Goal: Task Accomplishment & Management: Manage account settings

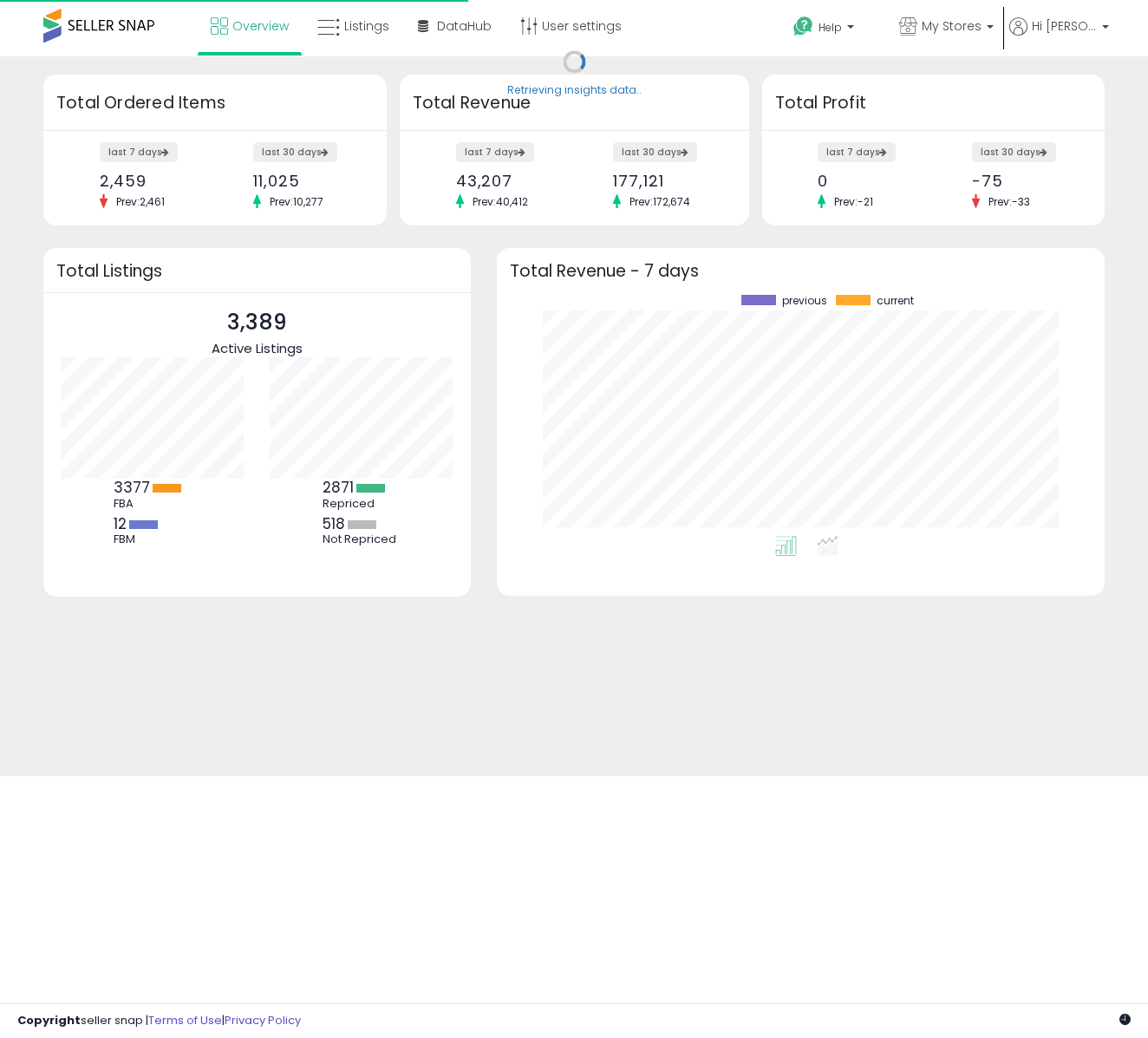
scroll to position [241, 573]
click at [376, 24] on span "Listings" at bounding box center [367, 26] width 46 height 17
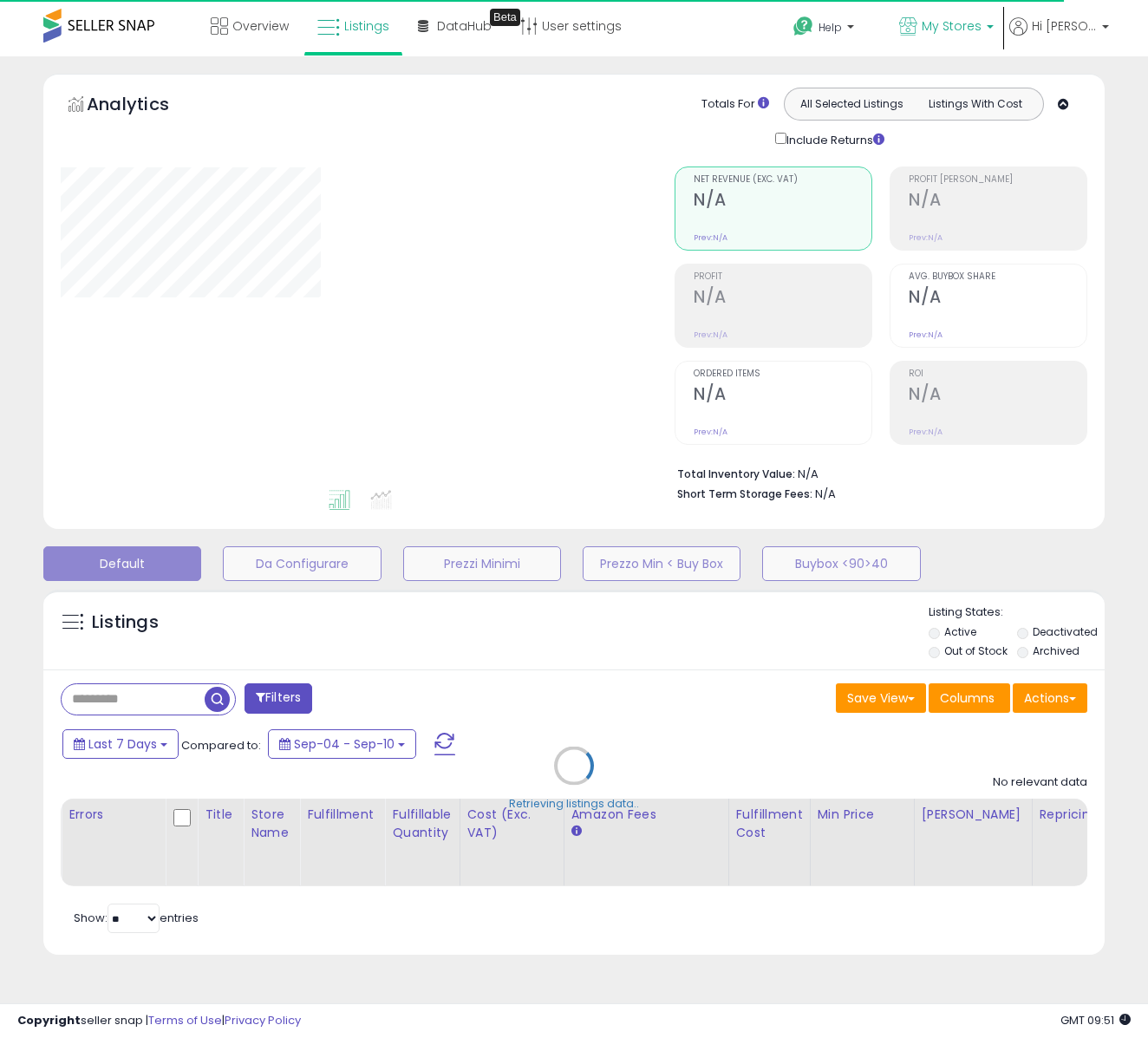
click at [961, 28] on span "My Stores" at bounding box center [951, 26] width 60 height 17
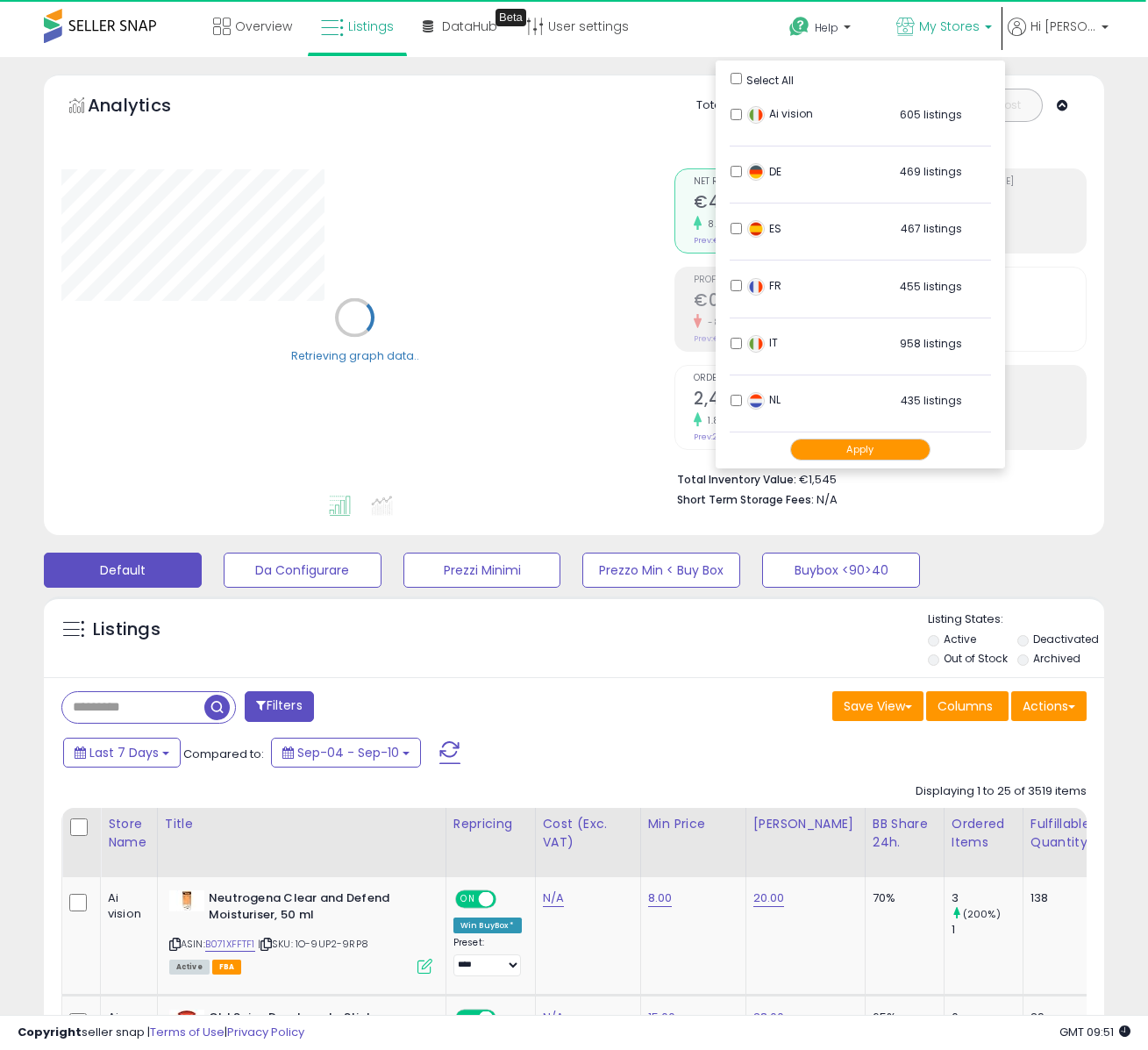
click at [875, 446] on button "Apply" at bounding box center [860, 449] width 140 height 22
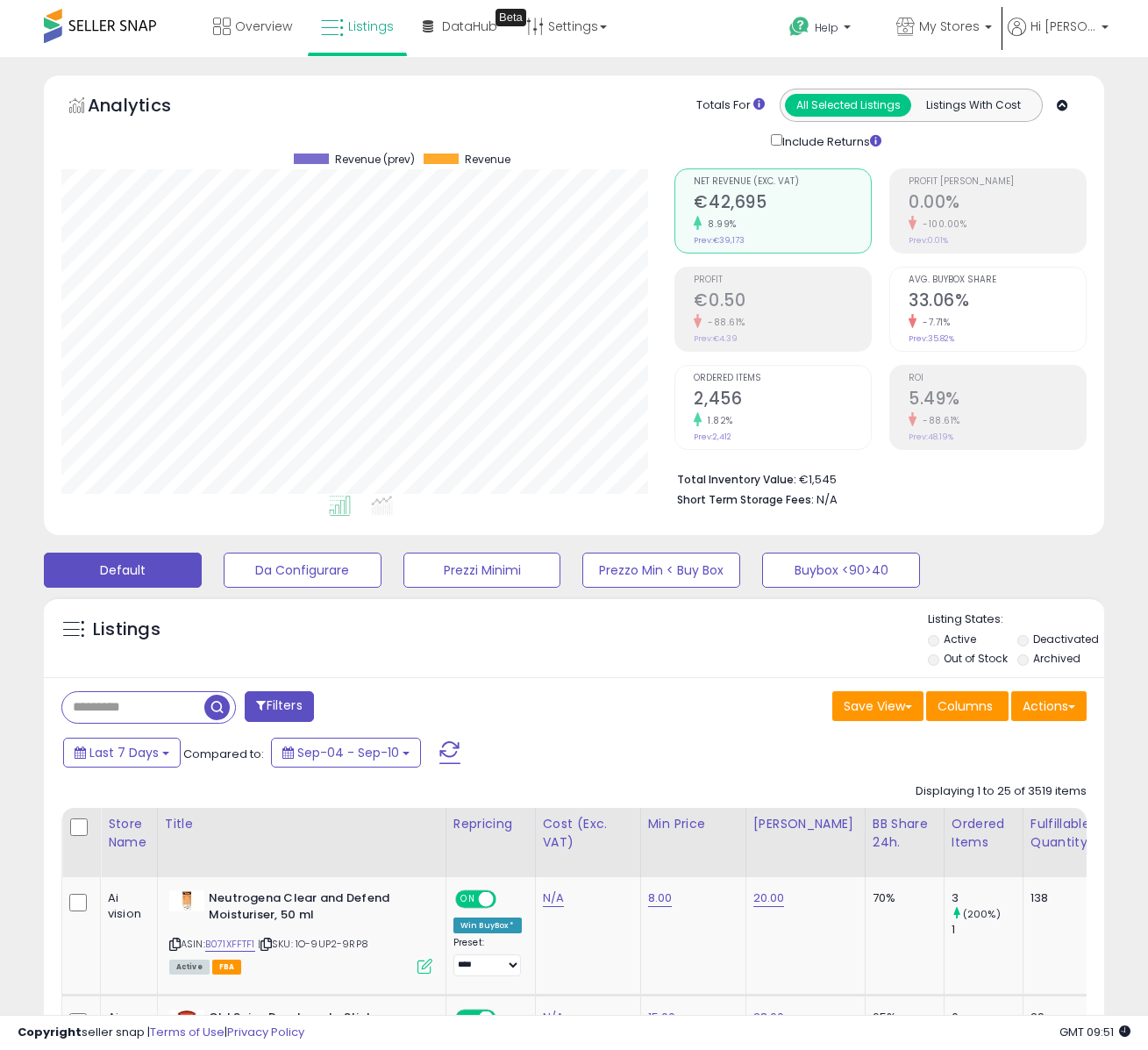
scroll to position [360, 614]
click at [953, 27] on span "My Stores" at bounding box center [949, 26] width 60 height 17
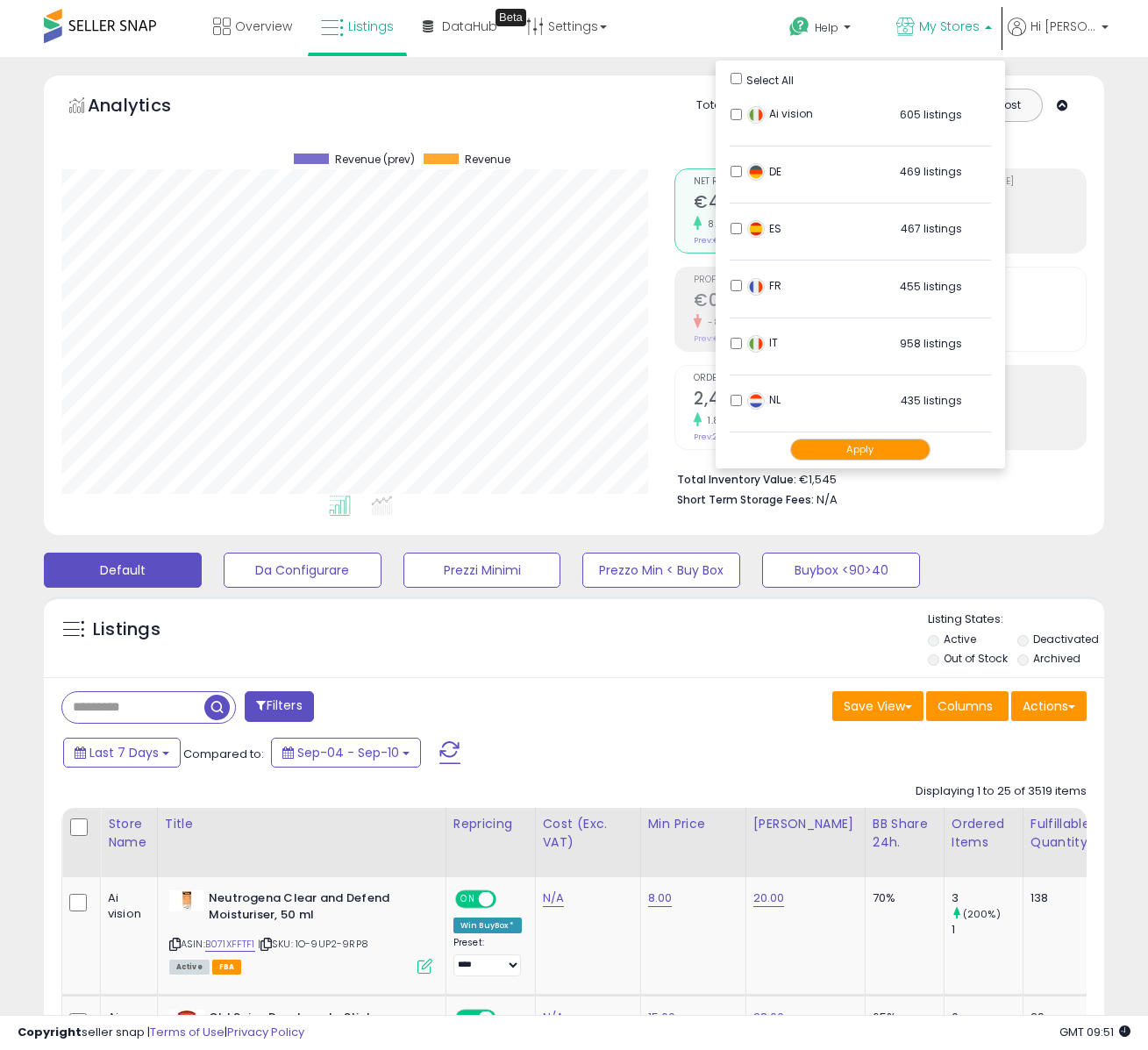
click at [837, 447] on button "Apply" at bounding box center [860, 449] width 140 height 22
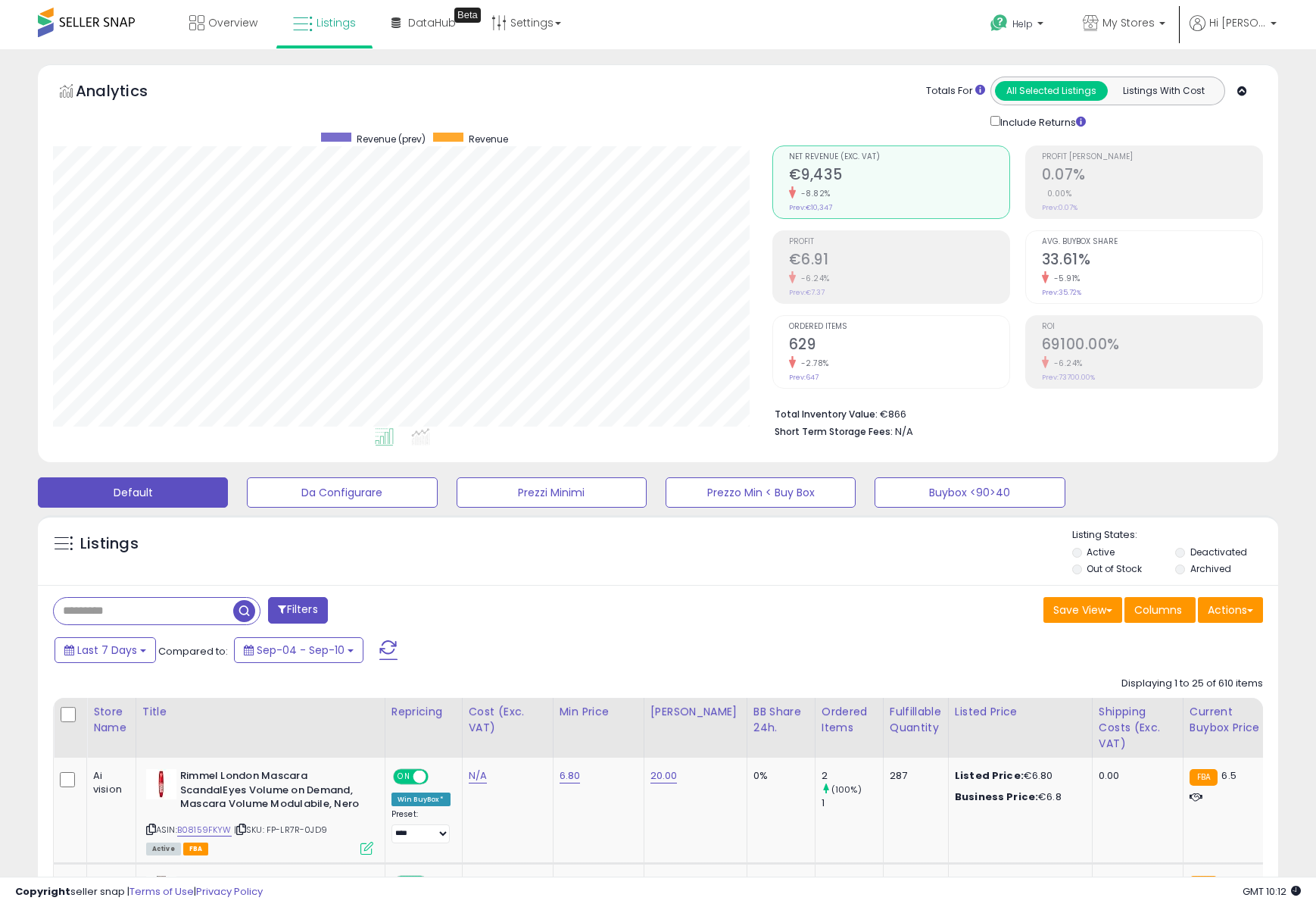
click at [159, 611] on input "text" at bounding box center [143, 611] width 180 height 27
paste input "**********"
type input "**********"
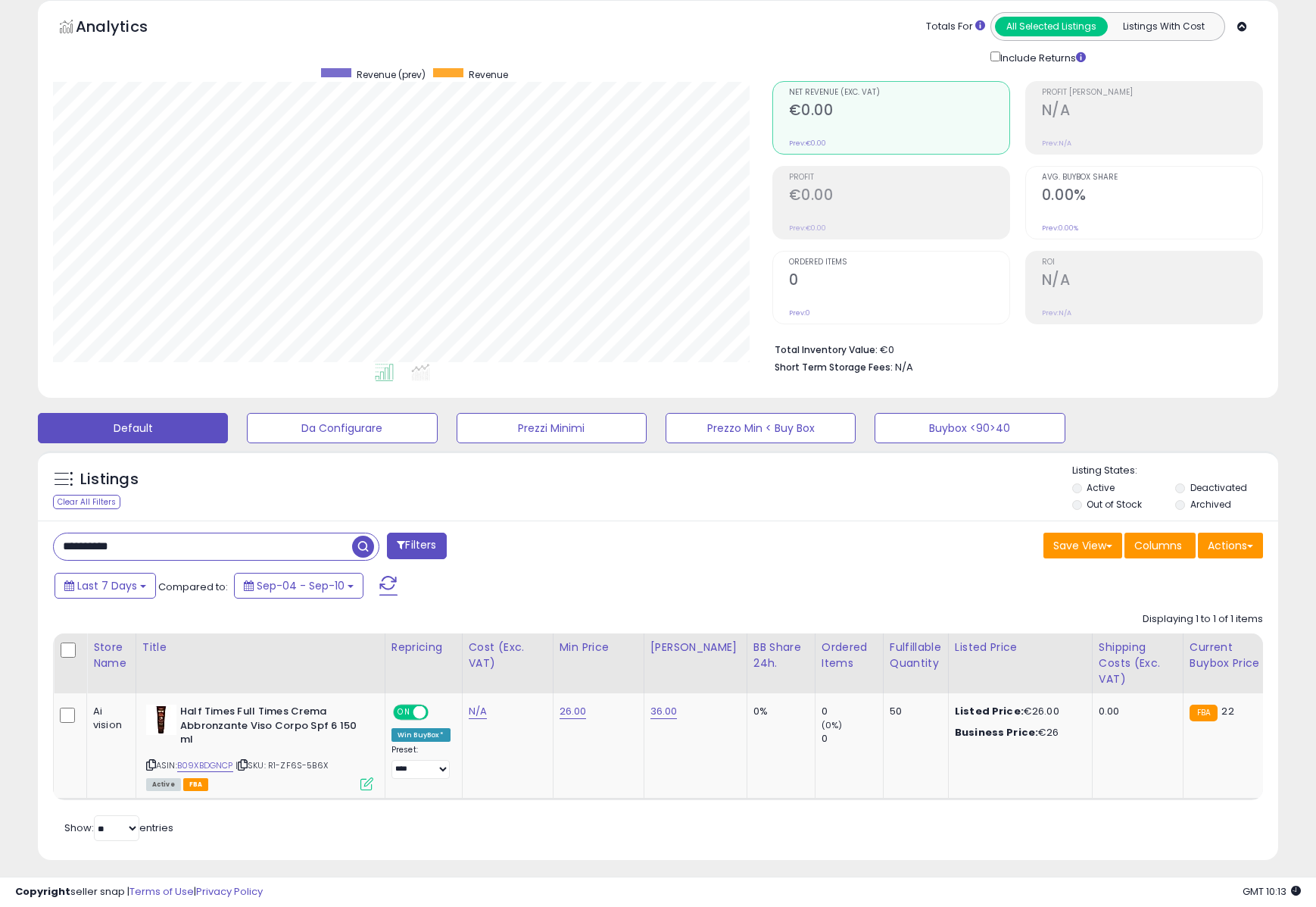
scroll to position [75, 0]
